Goal: Check status: Check status

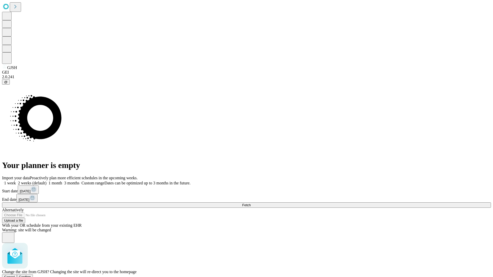
click at [31, 275] on span "Confirm" at bounding box center [25, 277] width 12 height 4
click at [46, 181] on label "2 weeks (default)" at bounding box center [31, 183] width 31 height 4
click at [251, 203] on span "Fetch" at bounding box center [246, 205] width 8 height 4
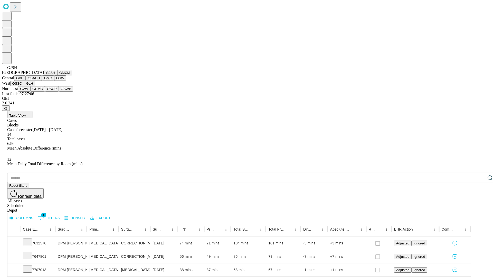
click at [57, 75] on button "GMCM" at bounding box center [64, 72] width 15 height 5
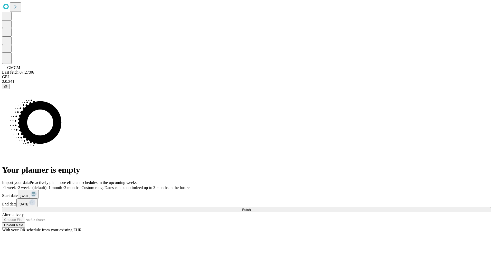
click at [46, 186] on label "2 weeks (default)" at bounding box center [31, 188] width 31 height 4
click at [251, 208] on span "Fetch" at bounding box center [246, 210] width 8 height 4
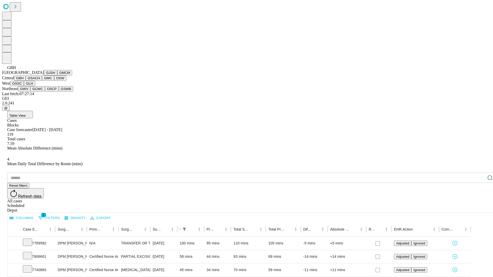
click at [40, 81] on button "GSACH" at bounding box center [34, 77] width 16 height 5
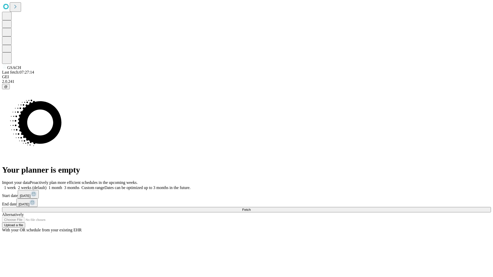
click at [46, 186] on label "2 weeks (default)" at bounding box center [31, 188] width 31 height 4
click at [251, 208] on span "Fetch" at bounding box center [246, 210] width 8 height 4
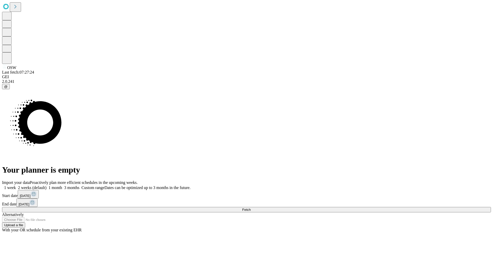
click at [251, 208] on span "Fetch" at bounding box center [246, 210] width 8 height 4
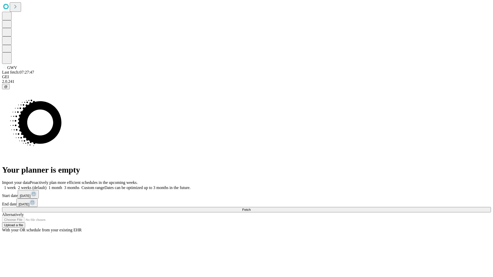
click at [46, 186] on label "2 weeks (default)" at bounding box center [31, 188] width 31 height 4
click at [251, 208] on span "Fetch" at bounding box center [246, 210] width 8 height 4
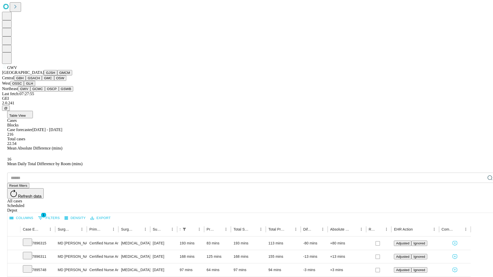
click at [40, 92] on button "GCMC" at bounding box center [37, 88] width 15 height 5
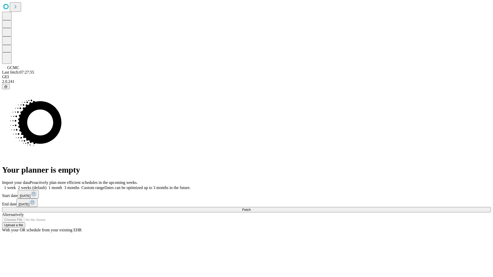
click at [46, 186] on label "2 weeks (default)" at bounding box center [31, 188] width 31 height 4
click at [251, 208] on span "Fetch" at bounding box center [246, 210] width 8 height 4
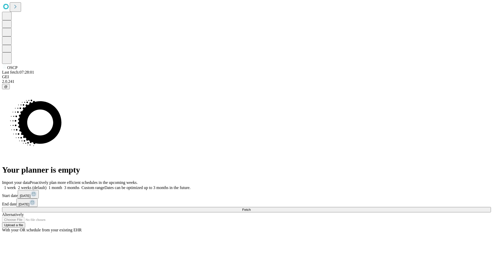
click at [46, 186] on label "2 weeks (default)" at bounding box center [31, 188] width 31 height 4
click at [251, 208] on span "Fetch" at bounding box center [246, 210] width 8 height 4
